Goal: Communication & Community: Answer question/provide support

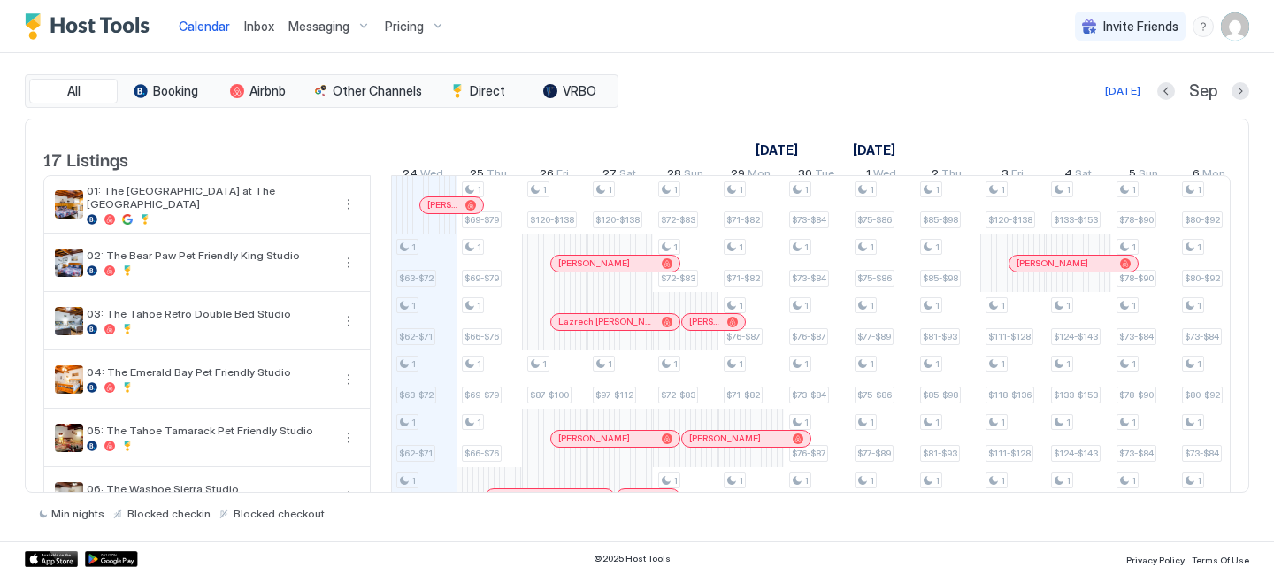
click at [260, 31] on span "Inbox" at bounding box center [259, 26] width 30 height 15
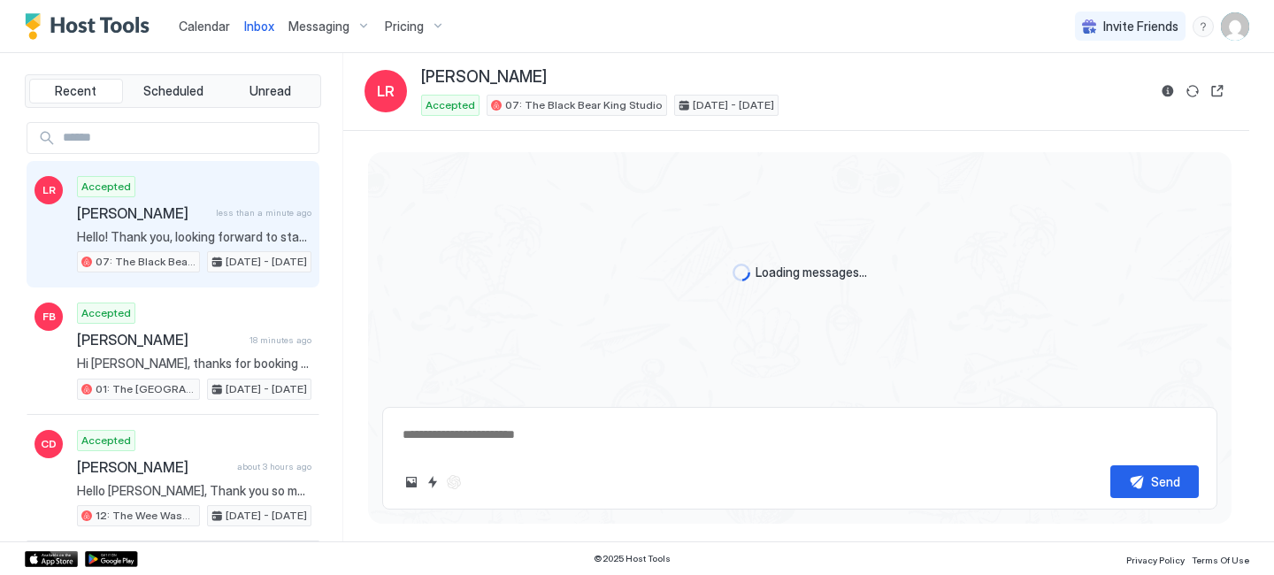
scroll to position [120, 0]
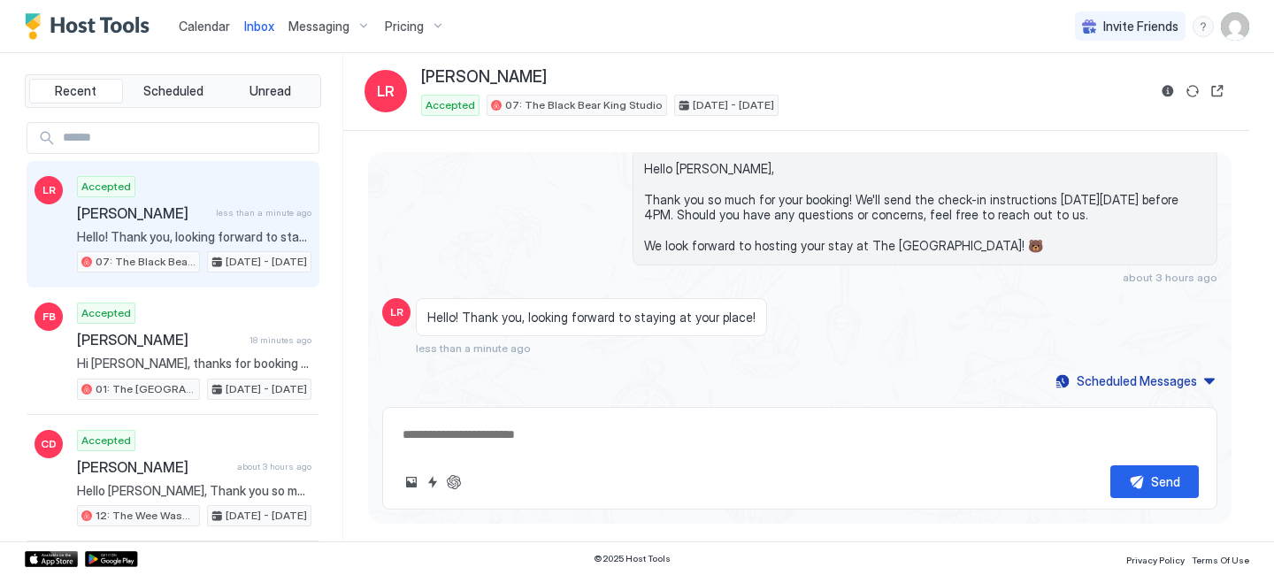
click at [510, 435] on textarea at bounding box center [800, 434] width 798 height 33
type textarea "*"
type textarea "**********"
click at [1124, 486] on button "Send" at bounding box center [1154, 481] width 88 height 33
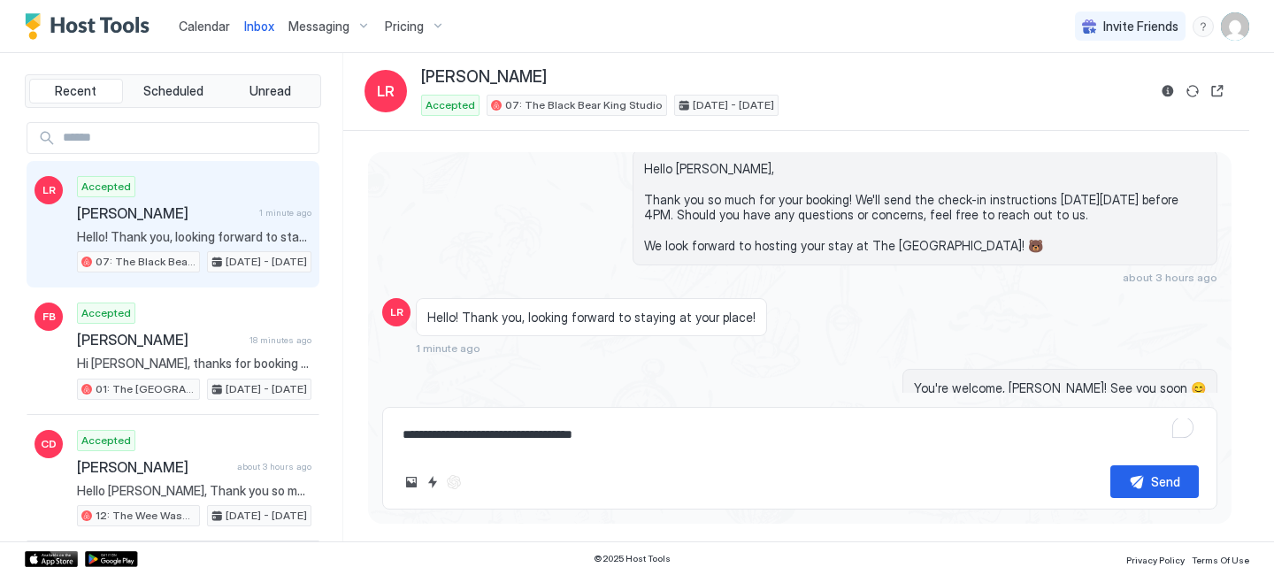
scroll to position [191, 0]
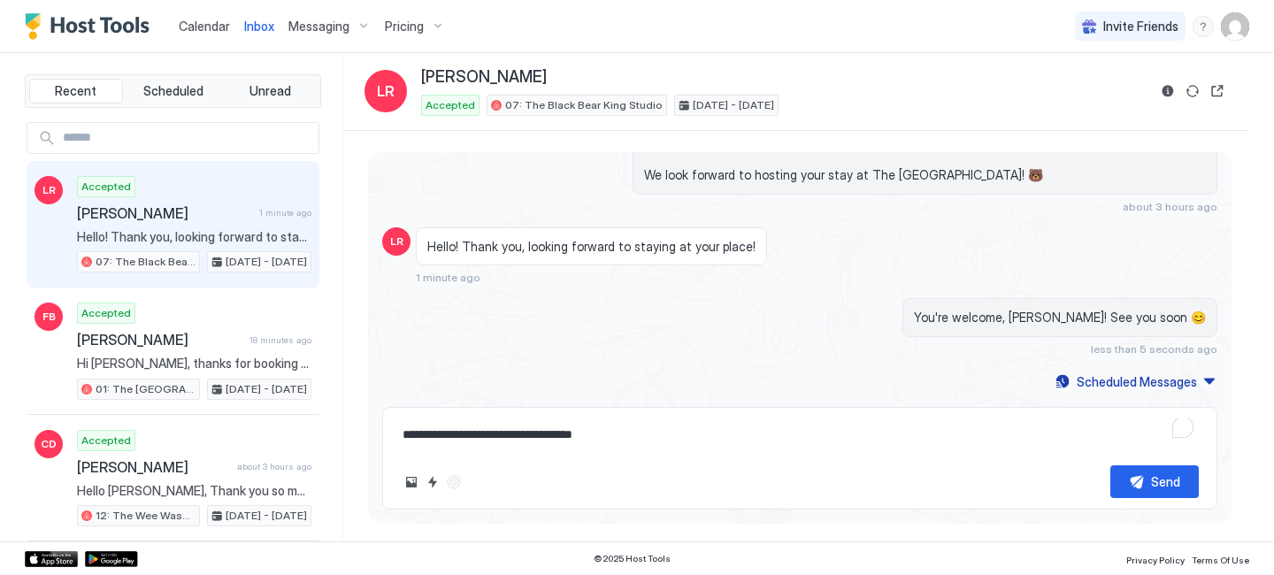
click at [195, 19] on span "Calendar" at bounding box center [204, 26] width 51 height 15
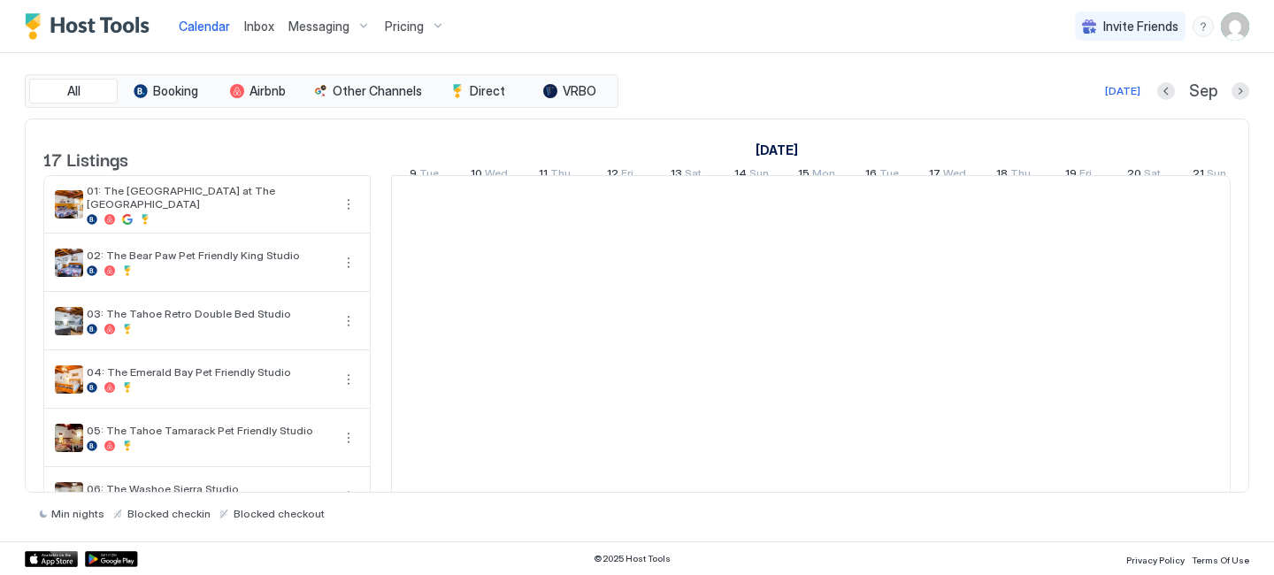
scroll to position [0, 983]
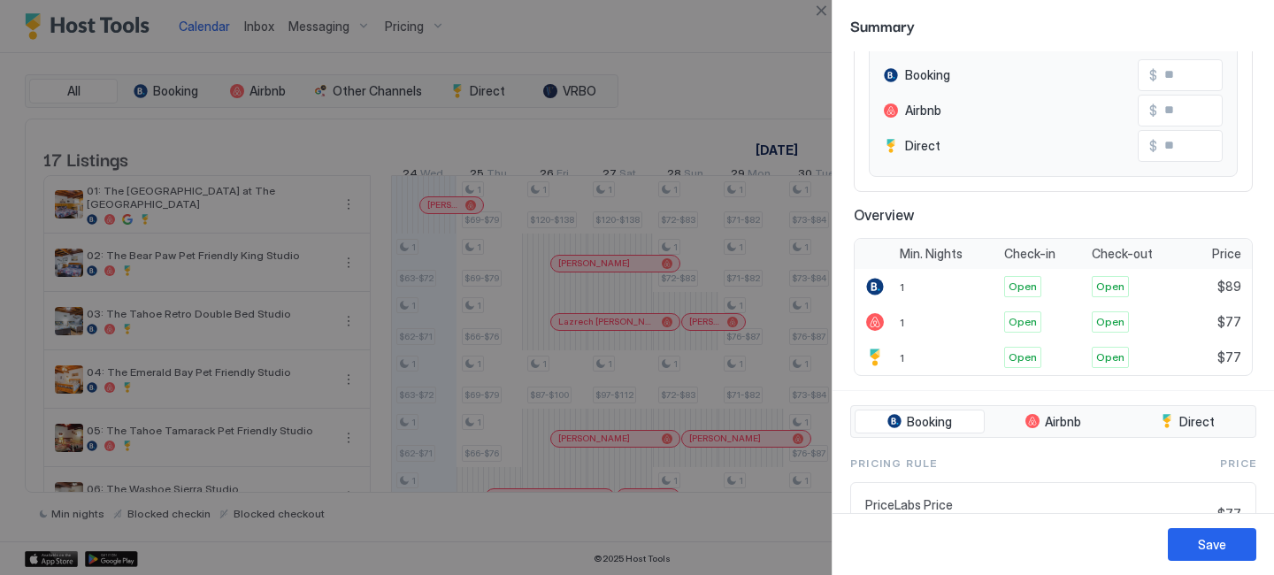
scroll to position [234, 0]
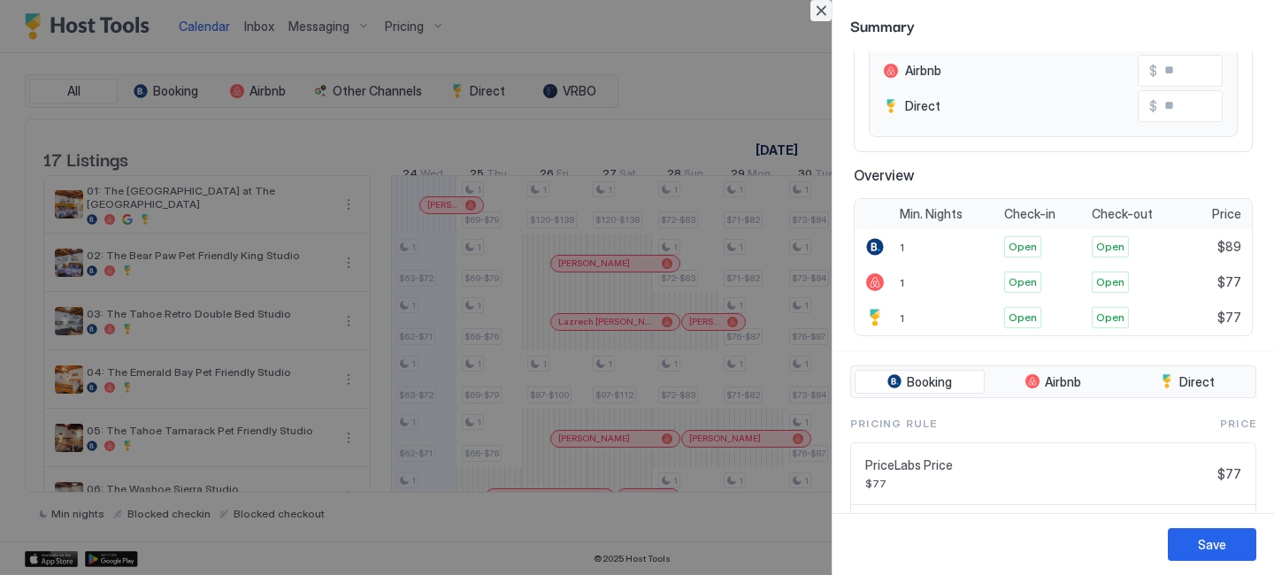
click at [824, 8] on button "Close" at bounding box center [820, 10] width 21 height 21
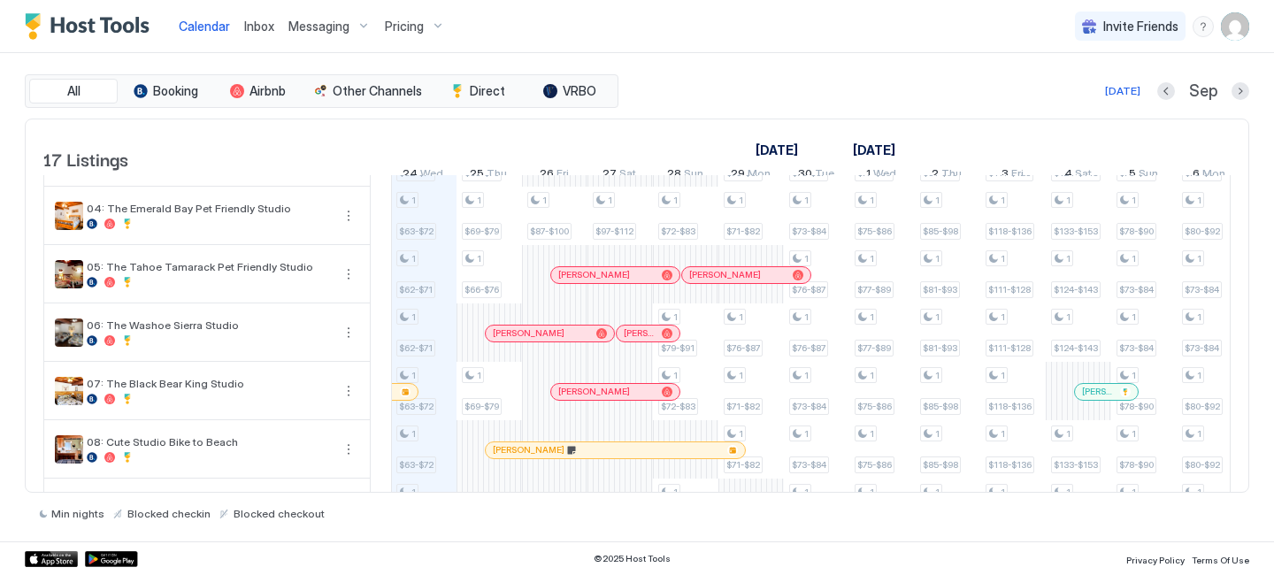
scroll to position [0, 0]
